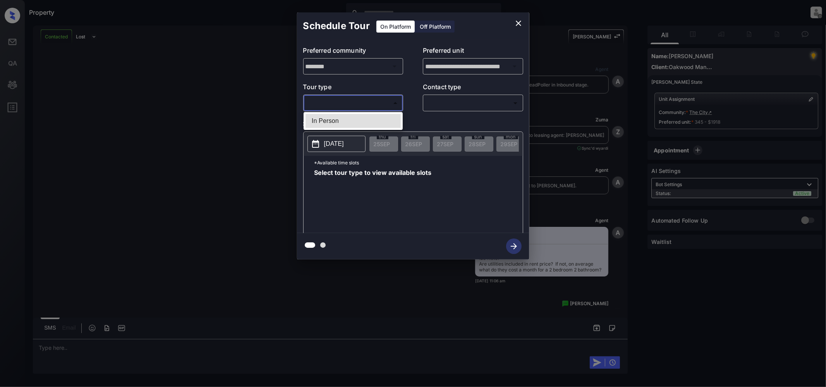
scroll to position [2546, 0]
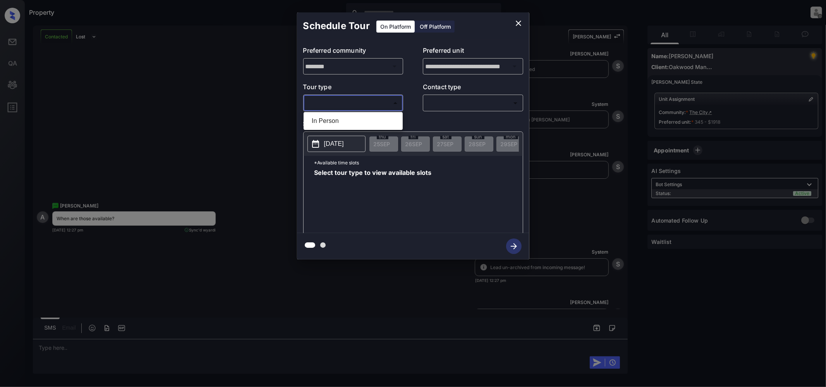
click at [514, 22] on div at bounding box center [413, 193] width 826 height 387
click at [520, 22] on icon "close" at bounding box center [518, 23] width 5 height 5
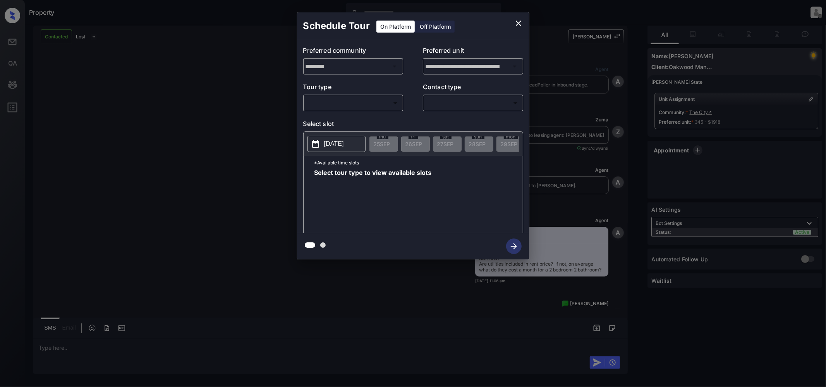
scroll to position [2645, 0]
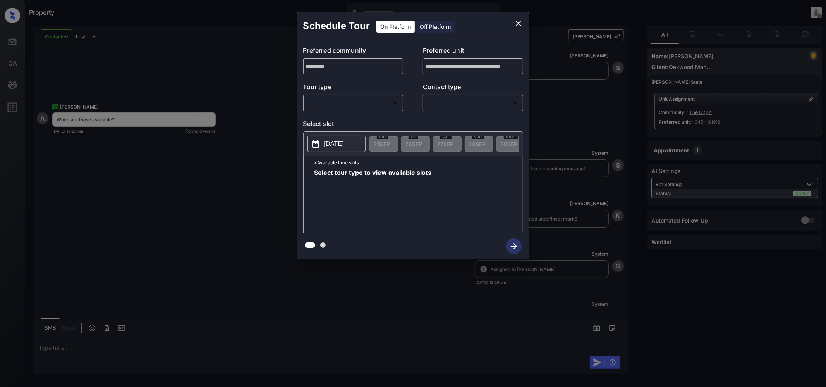
click at [384, 100] on body "Property Jeramie Castro Offline Set yourself online Set yourself on break Profi…" at bounding box center [413, 193] width 826 height 387
click at [360, 121] on li "In Person" at bounding box center [353, 121] width 95 height 14
type input "********"
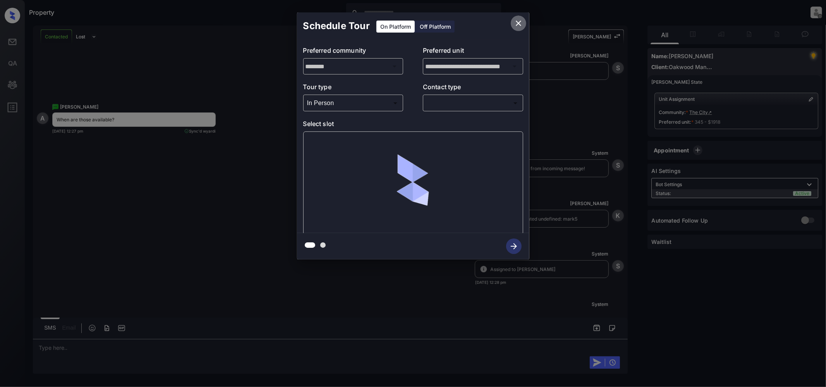
click at [518, 25] on icon "close" at bounding box center [518, 23] width 9 height 9
